Goal: Information Seeking & Learning: Learn about a topic

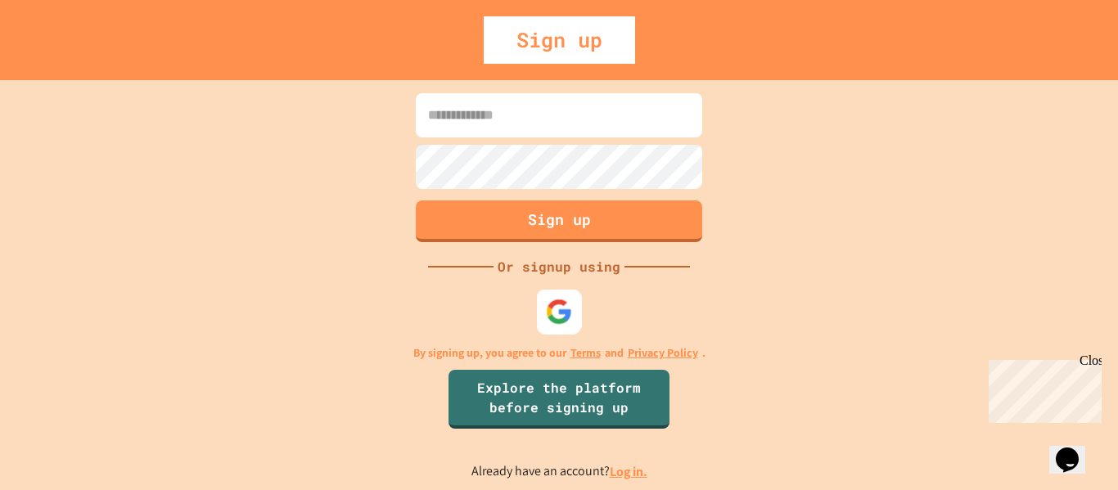
click at [564, 306] on img at bounding box center [559, 311] width 27 height 27
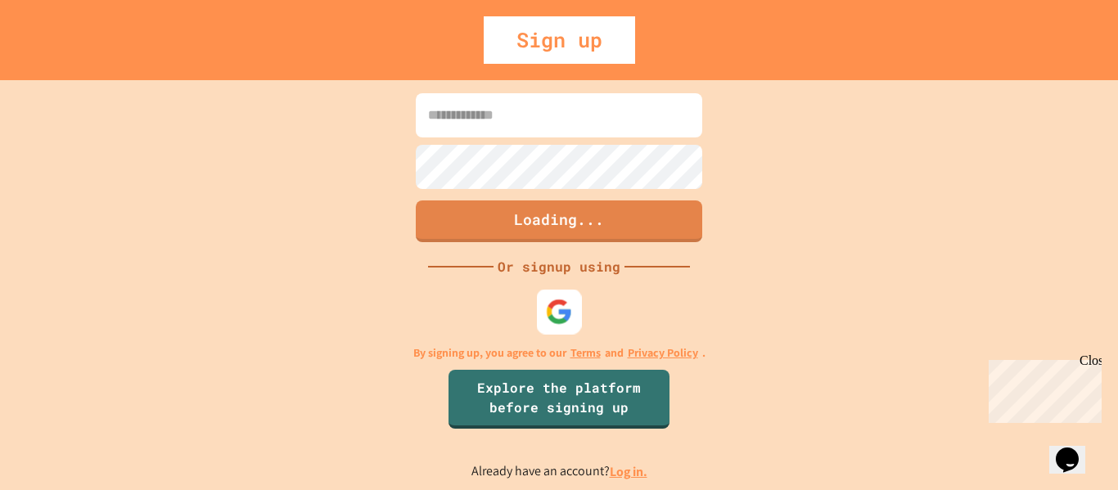
click at [551, 318] on img at bounding box center [559, 311] width 27 height 27
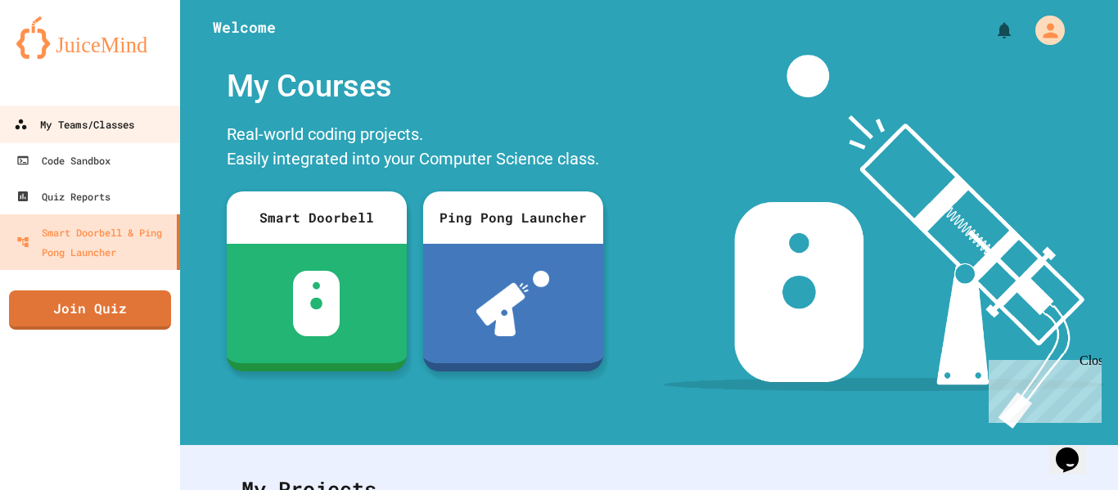
click at [125, 137] on link "My Teams/Classes" at bounding box center [91, 124] width 186 height 37
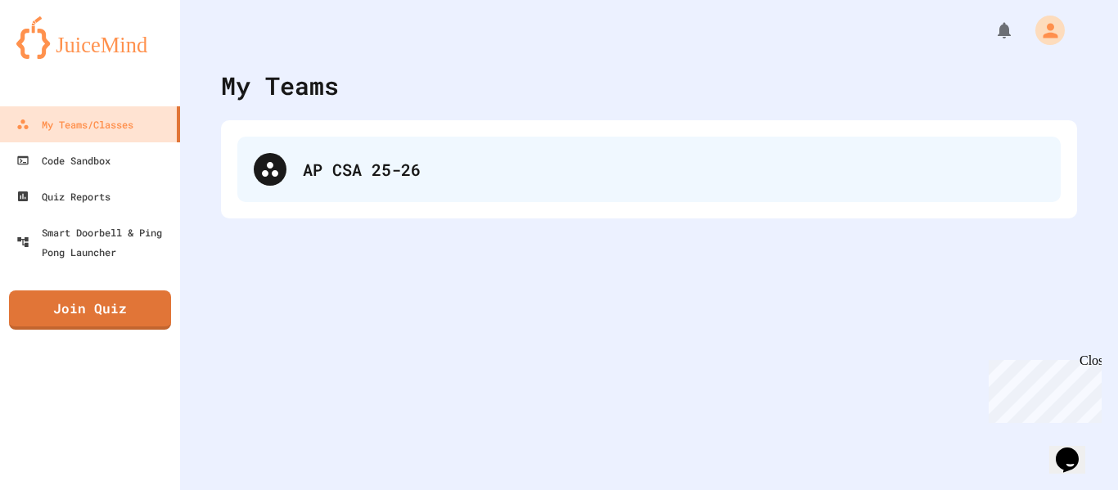
click at [317, 168] on div "AP CSA 25-26" at bounding box center [673, 169] width 741 height 25
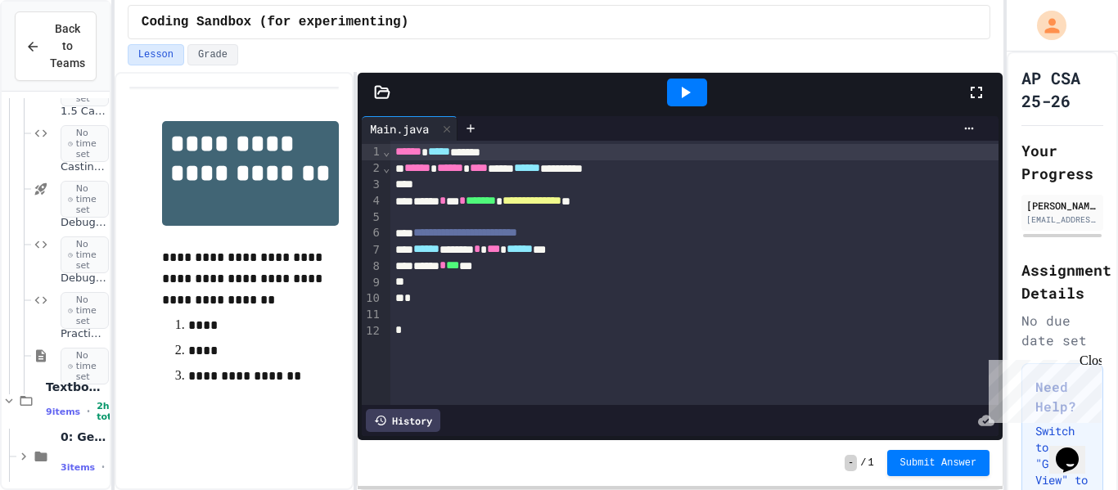
scroll to position [641, 0]
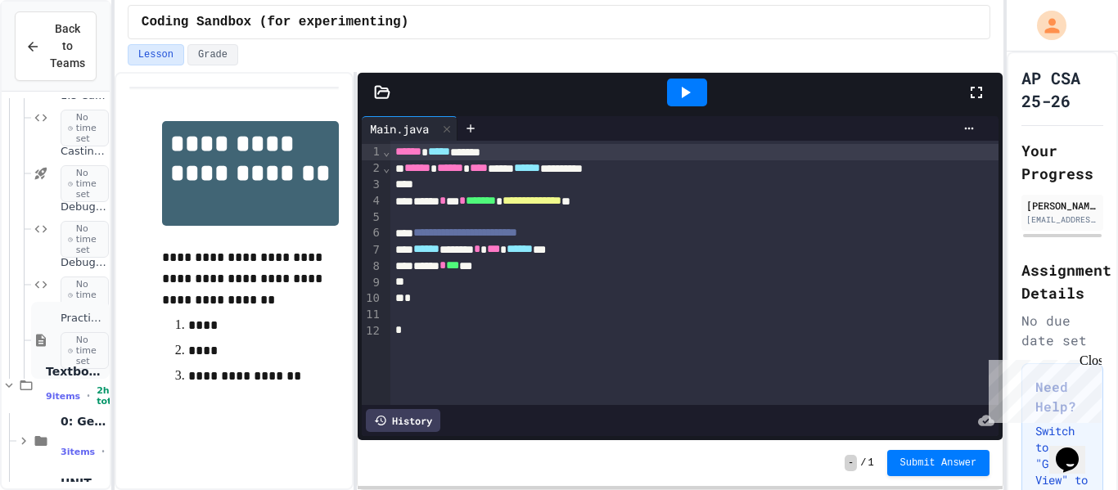
click at [64, 327] on div "Practice Unit 1 Test No time set" at bounding box center [84, 340] width 46 height 57
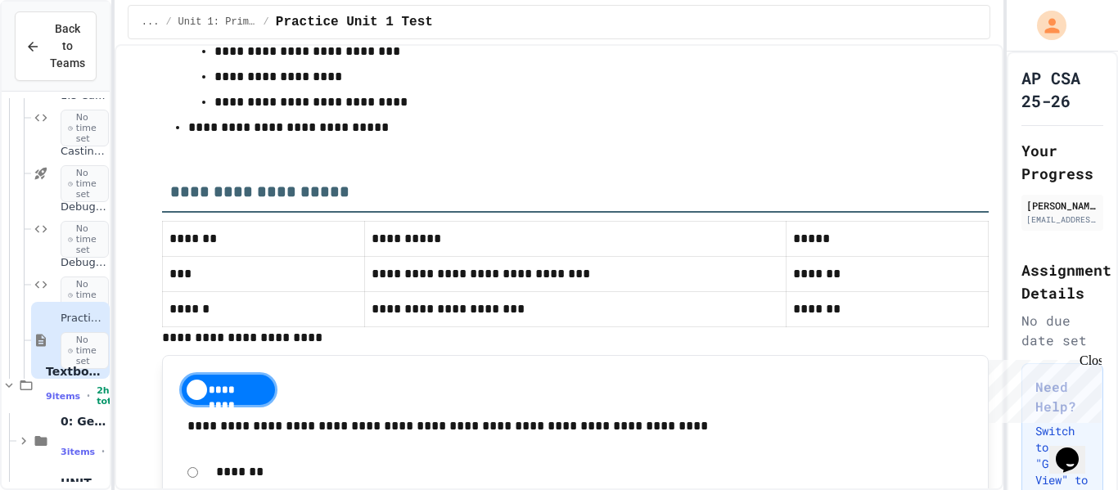
scroll to position [410, 0]
